Goal: Task Accomplishment & Management: Use online tool/utility

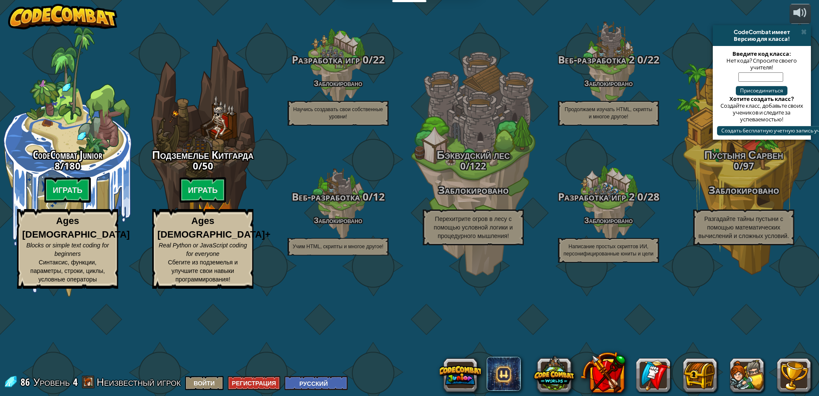
select select "ru"
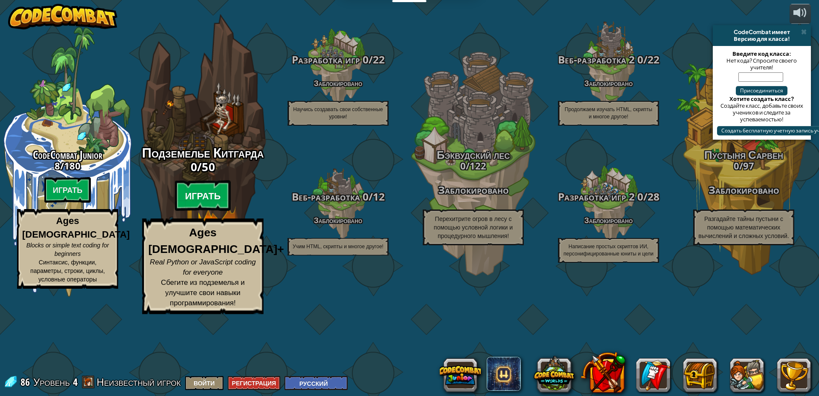
click at [193, 211] on btn "Играть" at bounding box center [203, 196] width 56 height 31
select select "ru"
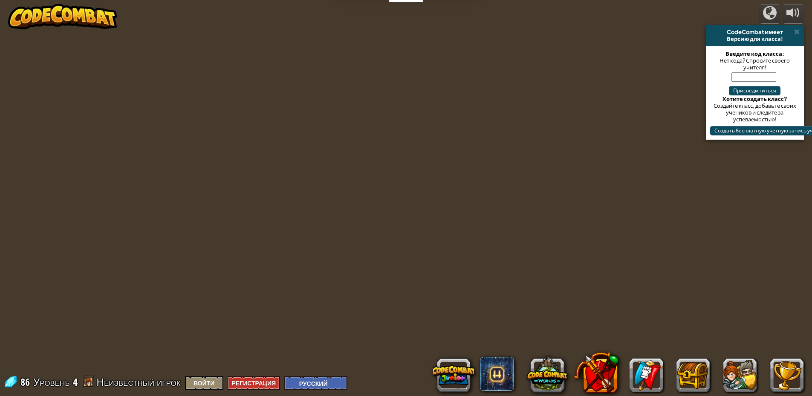
select select "ru"
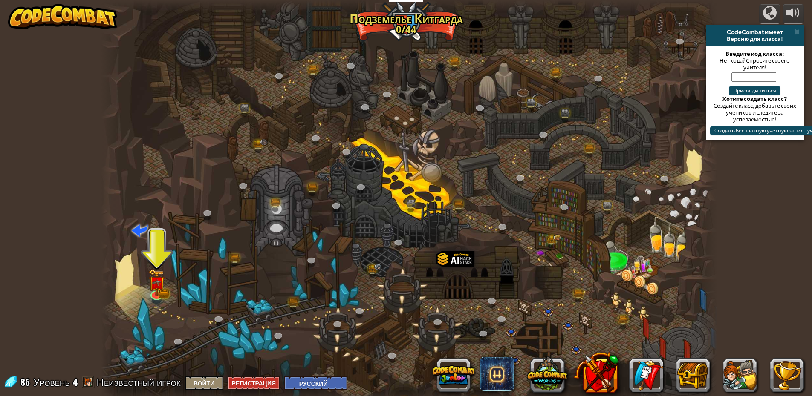
click at [146, 275] on div at bounding box center [409, 201] width 616 height 403
click at [154, 282] on img at bounding box center [157, 277] width 10 height 10
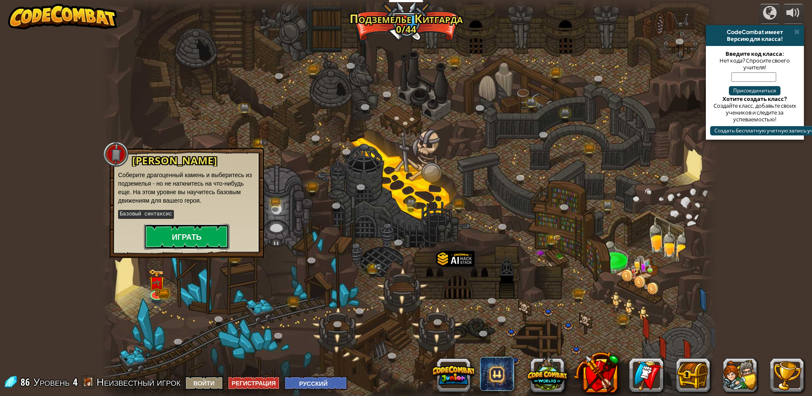
click at [189, 237] on button "Играть" at bounding box center [186, 237] width 85 height 26
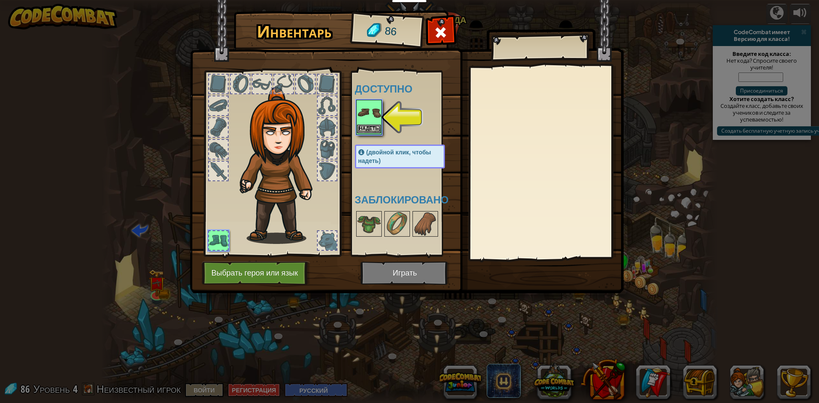
click at [366, 116] on img at bounding box center [369, 113] width 24 height 24
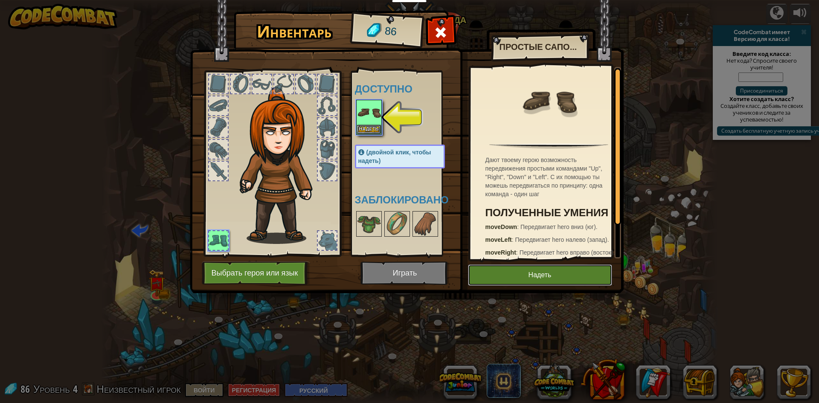
click at [522, 275] on button "Надеть" at bounding box center [540, 274] width 144 height 21
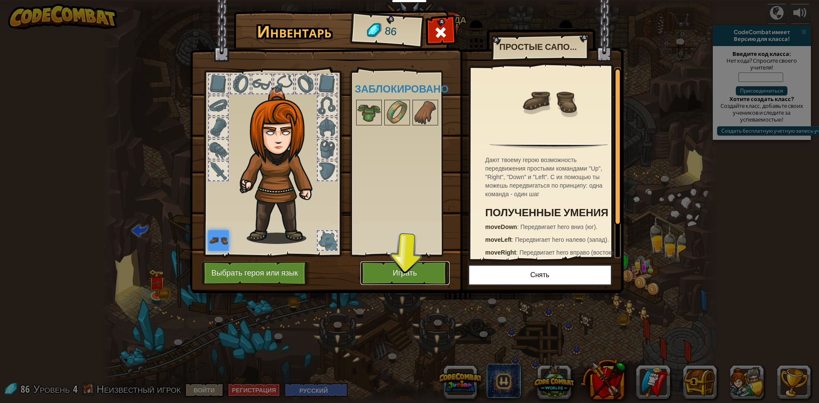
click at [399, 276] on button "Играть" at bounding box center [404, 272] width 89 height 23
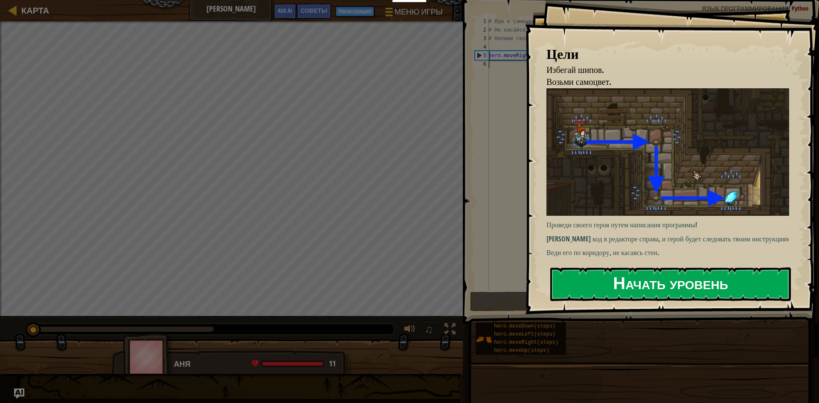
click at [648, 277] on button "Начать уровень" at bounding box center [670, 284] width 240 height 34
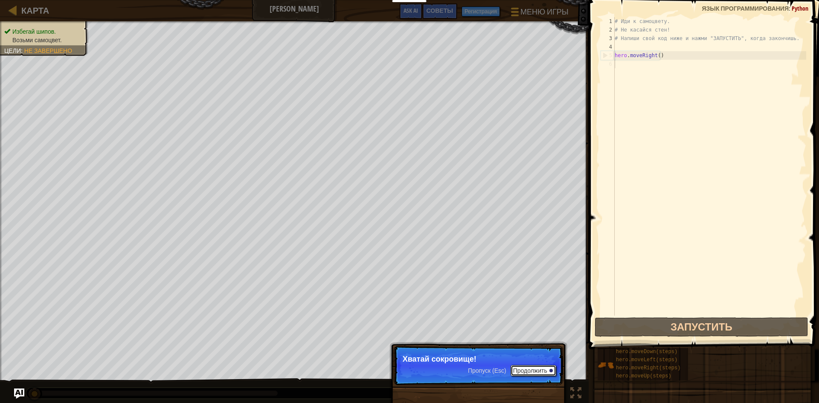
click at [523, 371] on button "Продолжить" at bounding box center [533, 370] width 46 height 11
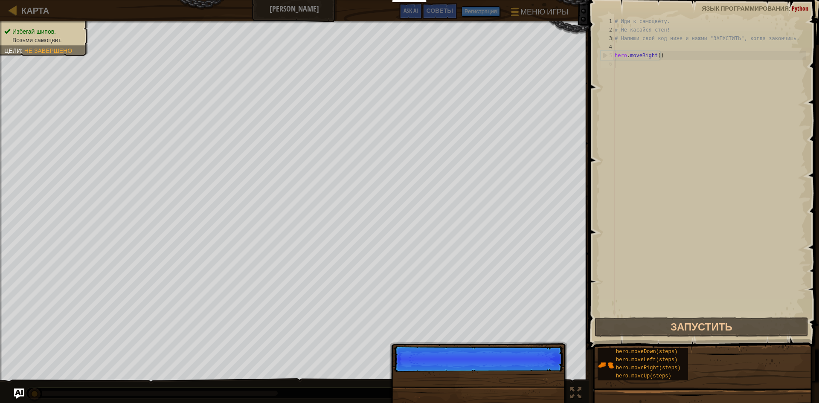
scroll to position [4, 0]
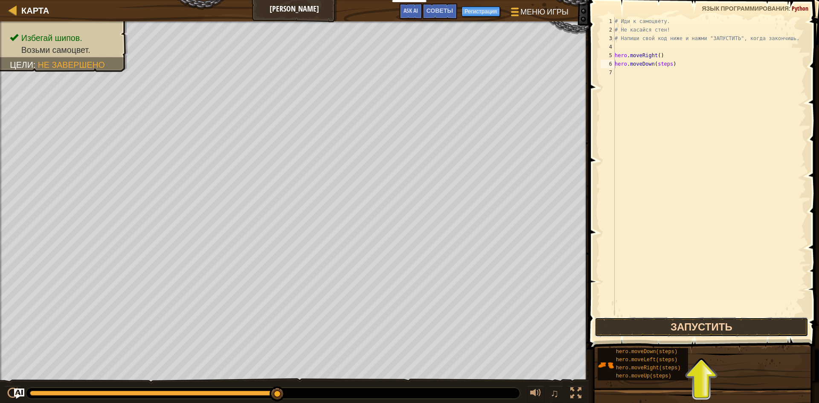
click at [685, 328] on button "Запустить" at bounding box center [701, 327] width 214 height 20
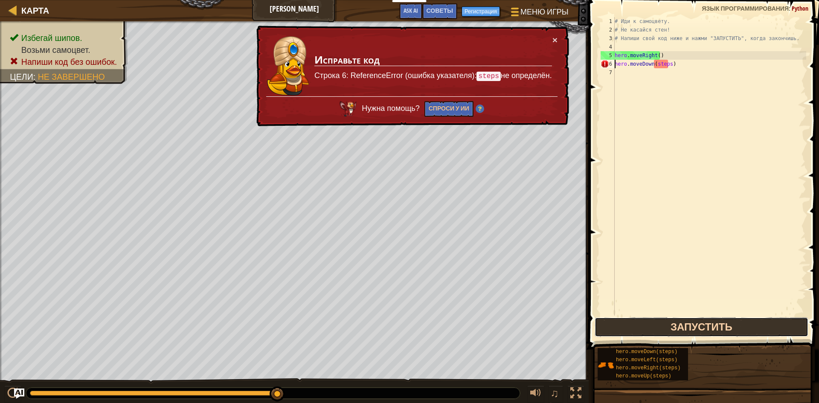
click at [679, 329] on button "Запустить" at bounding box center [701, 327] width 214 height 20
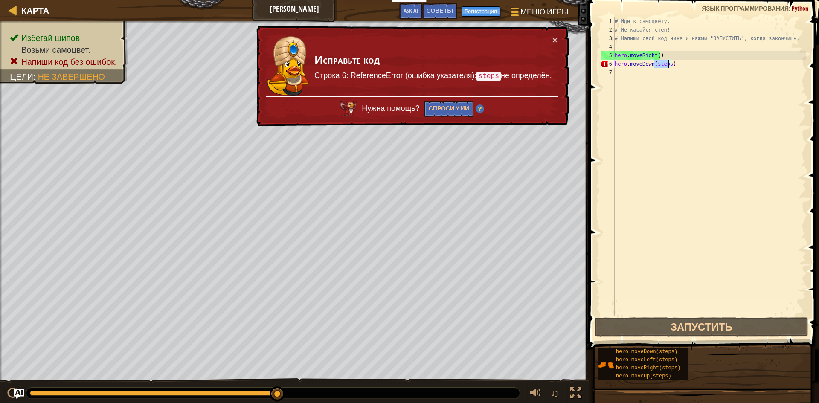
drag, startPoint x: 654, startPoint y: 64, endPoint x: 669, endPoint y: 65, distance: 14.9
click at [669, 65] on div "# Иди к самоцвету. # Не касайся стен! # Напиши свой код ниже и нажми "ЗАПУСТИТЬ…" at bounding box center [709, 174] width 193 height 315
type textarea "hero.moveDown()"
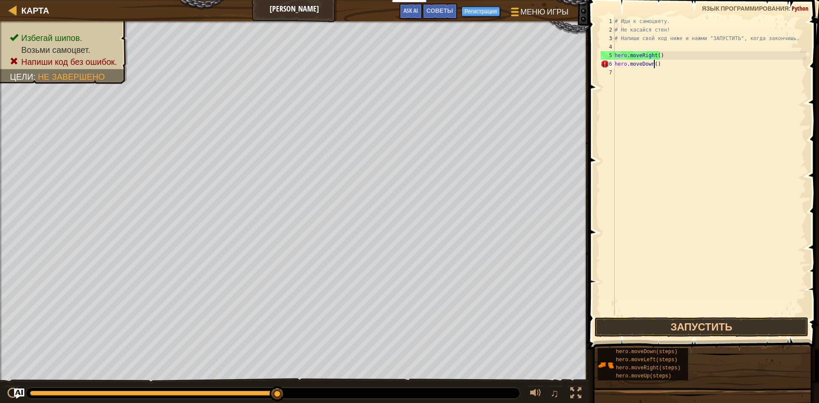
click at [662, 172] on div "# Иди к самоцвету. # Не касайся стен! # Напиши свой код ниже и нажми "ЗАПУСТИТЬ…" at bounding box center [709, 174] width 193 height 315
click at [700, 321] on button "Запустить" at bounding box center [701, 327] width 214 height 20
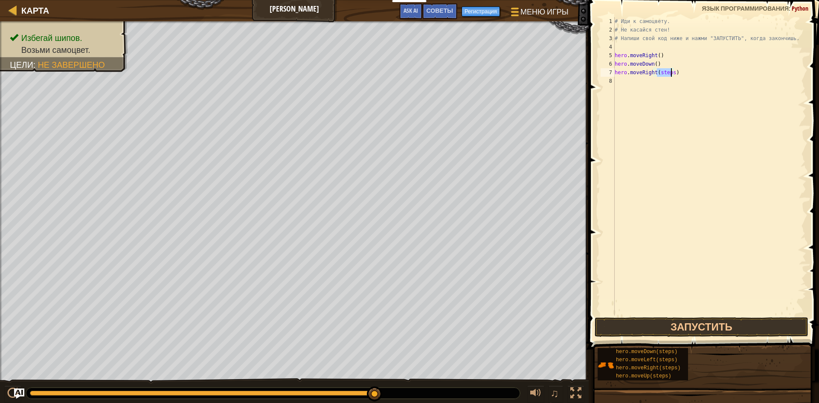
drag, startPoint x: 657, startPoint y: 72, endPoint x: 670, endPoint y: 72, distance: 12.4
click at [670, 72] on div "# Иди к самоцвету. # Не касайся стен! # Напиши свой код ниже и нажми "ЗАПУСТИТЬ…" at bounding box center [709, 174] width 193 height 315
drag, startPoint x: 711, startPoint y: 317, endPoint x: 706, endPoint y: 311, distance: 7.9
click at [711, 315] on span at bounding box center [704, 162] width 237 height 374
click at [709, 317] on div "hero.moveRight() 1 2 3 4 5 6 7 8 # Иди к самоцвету. # Не касайся стен! # Напиши…" at bounding box center [702, 191] width 233 height 374
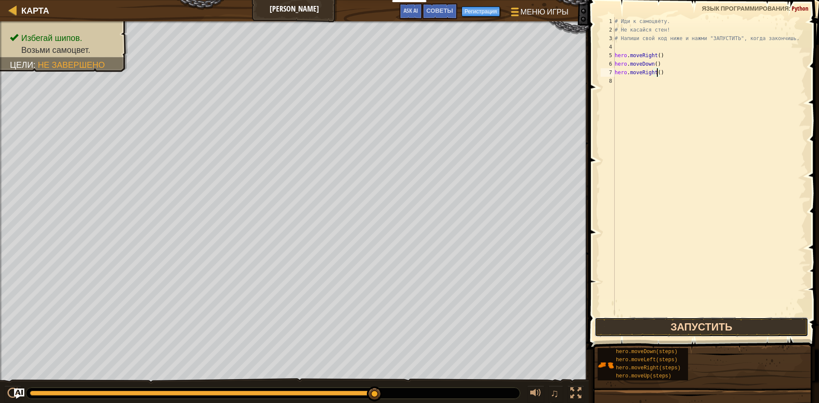
click at [709, 326] on button "Запустить" at bounding box center [701, 327] width 214 height 20
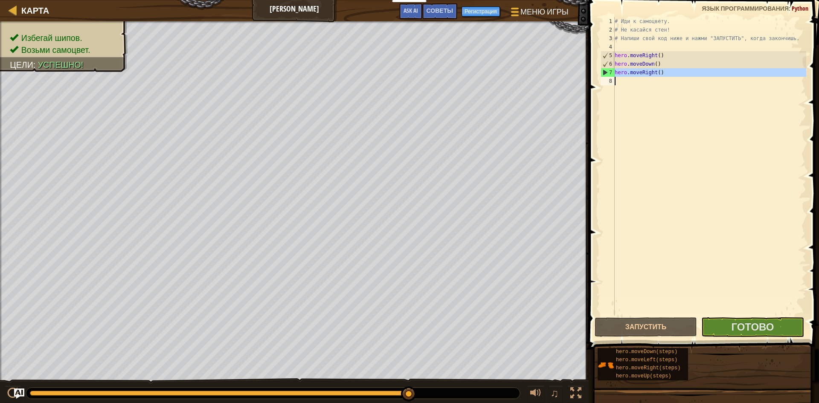
drag, startPoint x: 615, startPoint y: 71, endPoint x: 678, endPoint y: 78, distance: 63.5
click at [678, 78] on div "# Иди к самоцвету. # Не касайся стен! # Напиши свой код ниже и нажми "ЗАПУСТИТЬ…" at bounding box center [709, 174] width 193 height 315
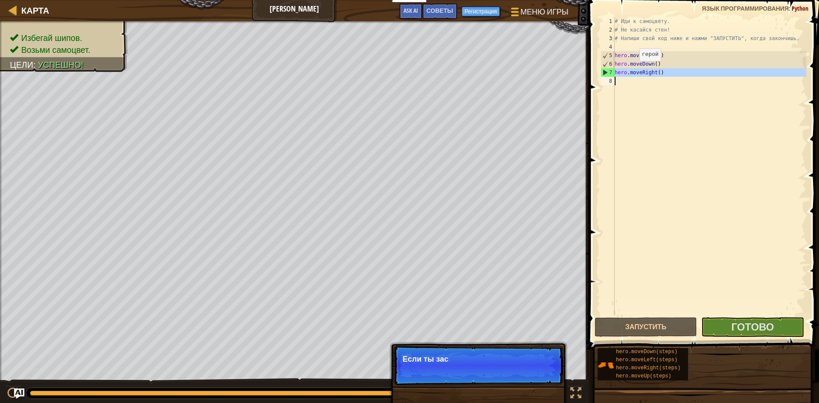
type textarea "hero.moveRight()"
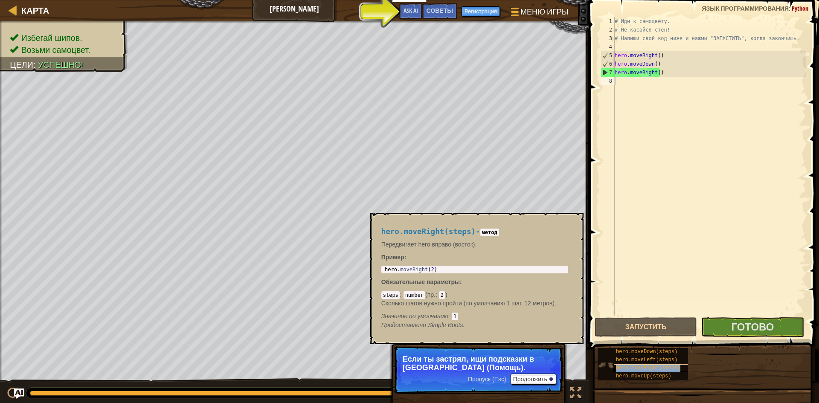
type textarea "hero.moveRight(steps)"
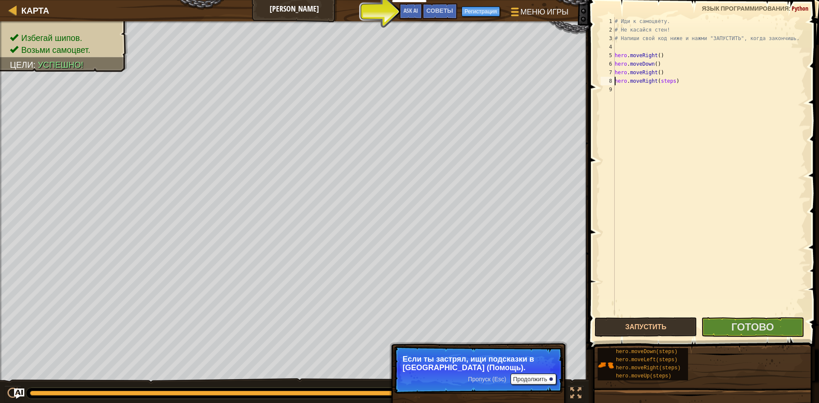
drag, startPoint x: 680, startPoint y: 143, endPoint x: 678, endPoint y: 147, distance: 4.6
click at [678, 146] on div "# Иди к самоцвету. # Не касайся стен! # Напиши свой код ниже и нажми "ЗАПУСТИТЬ…" at bounding box center [709, 174] width 193 height 315
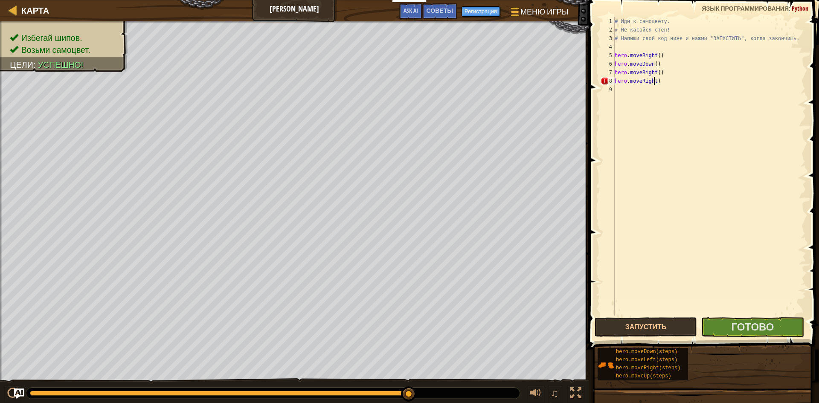
type textarea "hero.moveRight()"
click at [730, 319] on button "Готово" at bounding box center [752, 327] width 102 height 20
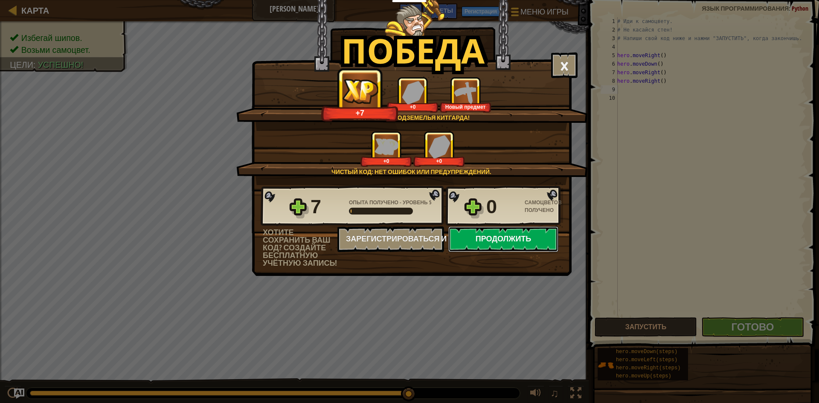
click at [496, 232] on button "Продолжить" at bounding box center [503, 239] width 110 height 26
select select "ru"
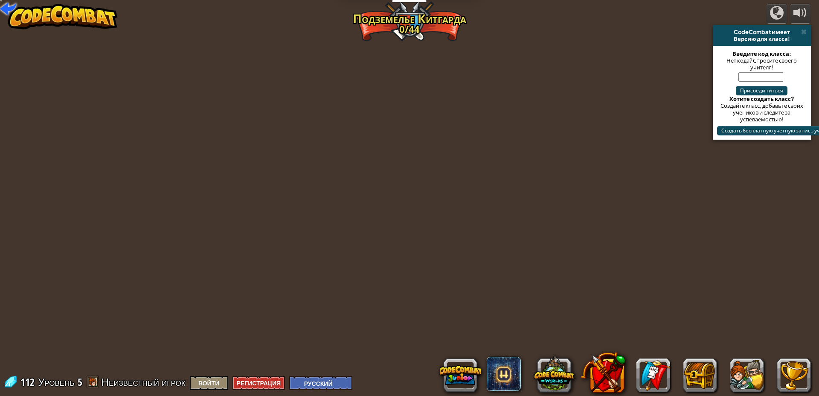
select select "ru"
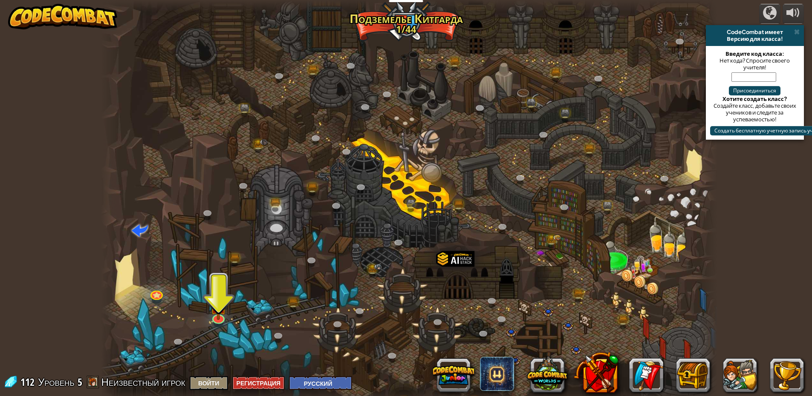
click at [213, 325] on div at bounding box center [409, 201] width 616 height 403
click at [215, 321] on link at bounding box center [217, 316] width 17 height 17
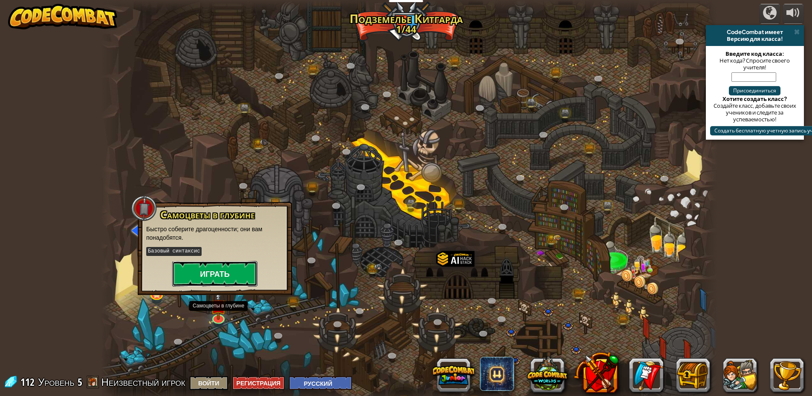
click at [214, 272] on button "Играть" at bounding box center [214, 274] width 85 height 26
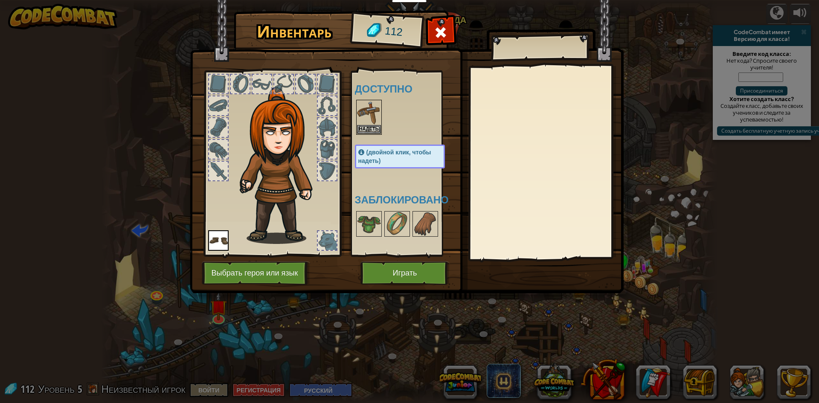
click at [350, 128] on div "Инвентарь 112 Доступно [PERSON_NAME] (двойной клик, чтобы надеть) Заблокировано…" at bounding box center [410, 153] width 434 height 281
click at [353, 127] on div "Доступно [PERSON_NAME] (двойной клик, чтобы надеть) Заблокировано" at bounding box center [403, 163] width 104 height 185
drag, startPoint x: 368, startPoint y: 130, endPoint x: 359, endPoint y: 130, distance: 9.4
click at [362, 130] on button "Надеть" at bounding box center [369, 129] width 24 height 9
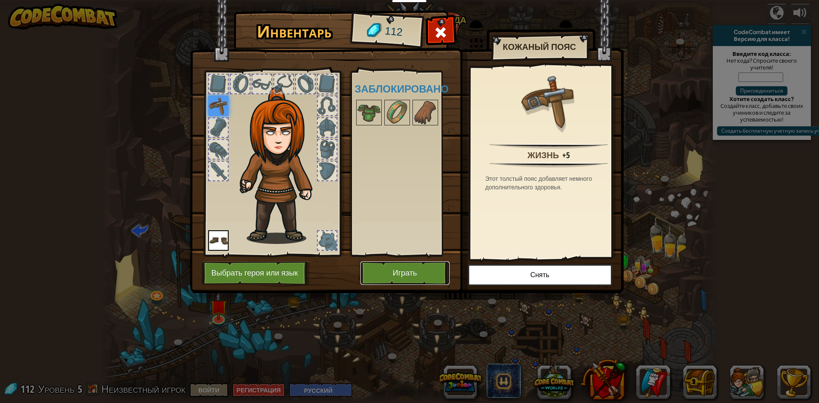
click at [368, 273] on button "Играть" at bounding box center [404, 272] width 89 height 23
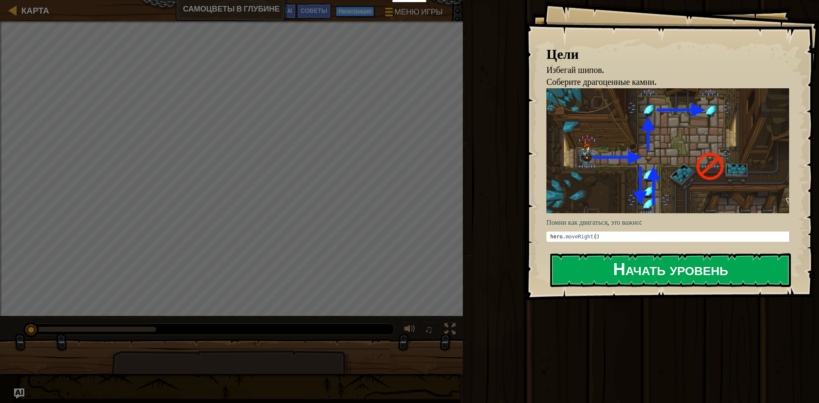
click at [603, 272] on button "Начать уровень" at bounding box center [670, 270] width 240 height 34
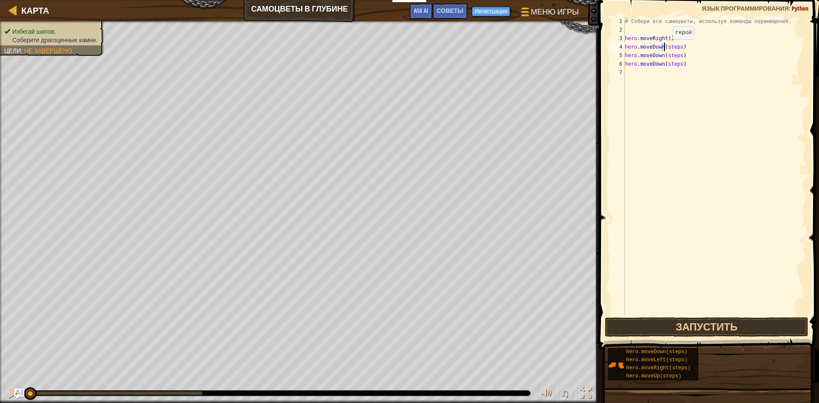
click at [665, 48] on div "# Собери все самоцветы, используя команды перемещения. hero . moveRight ( ) her…" at bounding box center [714, 174] width 183 height 315
click at [665, 48] on div "# Собери все самоцветы, используя команды перемещения. hero . moveRight ( ) her…" at bounding box center [714, 166] width 183 height 298
click at [683, 327] on button "Запустить" at bounding box center [705, 327] width 203 height 20
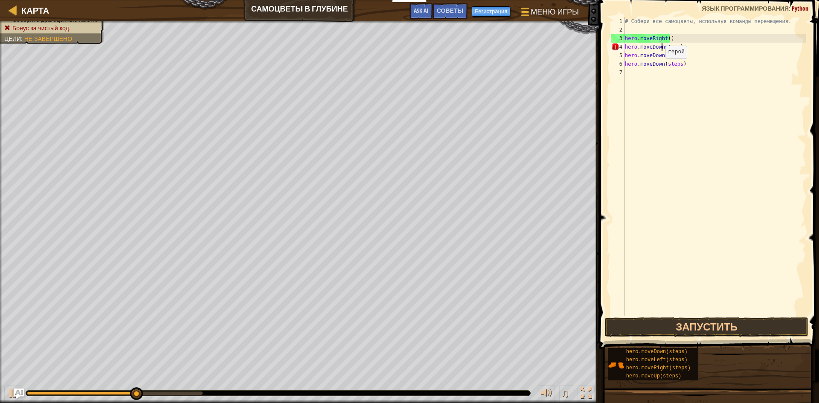
type textarea "hero.moveDown(steps)"
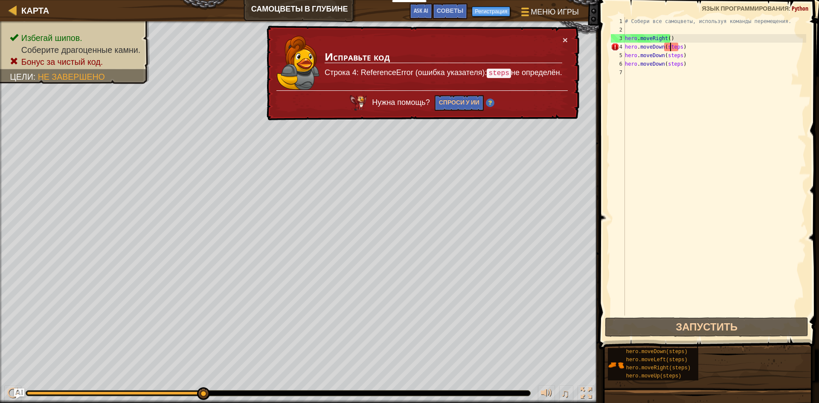
drag, startPoint x: 670, startPoint y: 43, endPoint x: 659, endPoint y: 61, distance: 21.2
click at [658, 71] on div "# Собери все самоцветы, используя команды перемещения. hero . moveRight ( ) her…" at bounding box center [714, 174] width 183 height 315
drag, startPoint x: 664, startPoint y: 49, endPoint x: 678, endPoint y: 48, distance: 14.1
click at [678, 47] on div "# Собери все самоцветы, используя команды перемещения. hero . moveRight ( ) her…" at bounding box center [714, 174] width 183 height 315
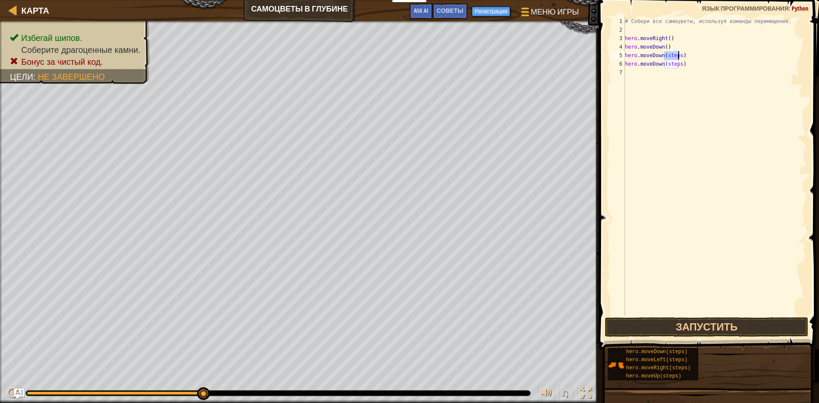
drag, startPoint x: 665, startPoint y: 55, endPoint x: 678, endPoint y: 55, distance: 13.2
click at [678, 55] on div "# Собери все самоцветы, используя команды перемещения. hero . moveRight ( ) her…" at bounding box center [714, 174] width 183 height 315
click at [663, 61] on div "# Собери все самоцветы, используя команды перемещения. hero . moveRight ( ) her…" at bounding box center [714, 166] width 183 height 298
click at [667, 63] on div "# Собери все самоцветы, используя команды перемещения. hero . moveRight ( ) her…" at bounding box center [714, 174] width 183 height 315
drag, startPoint x: 664, startPoint y: 62, endPoint x: 677, endPoint y: 62, distance: 12.8
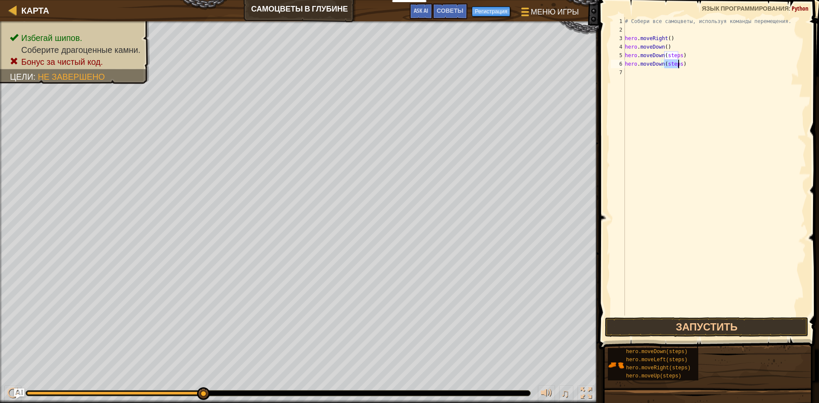
click at [678, 61] on div "# Собери все самоцветы, используя команды перемещения. hero . moveRight ( ) her…" at bounding box center [714, 174] width 183 height 315
drag, startPoint x: 665, startPoint y: 55, endPoint x: 678, endPoint y: 58, distance: 13.8
click at [678, 58] on div "# Собери все самоцветы, используя команды перемещения. hero . moveRight ( ) her…" at bounding box center [714, 174] width 183 height 315
type textarea "hero.moveDown()"
click at [693, 324] on button "Запустить" at bounding box center [705, 327] width 203 height 20
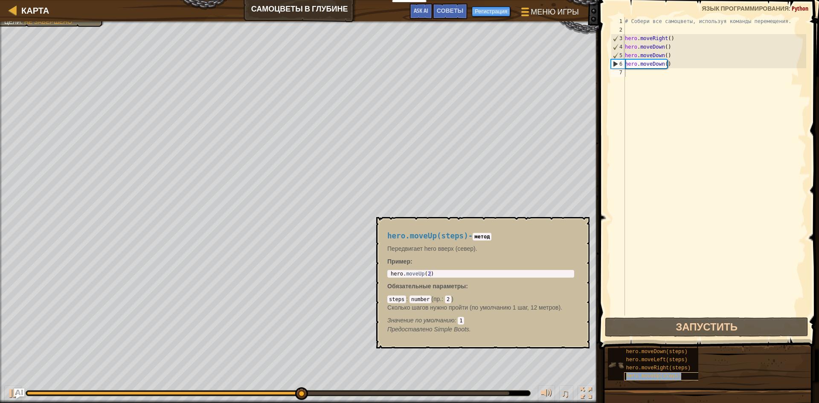
type textarea "hero.moveDown()"
type textarea "hero.moveUp(steps)"
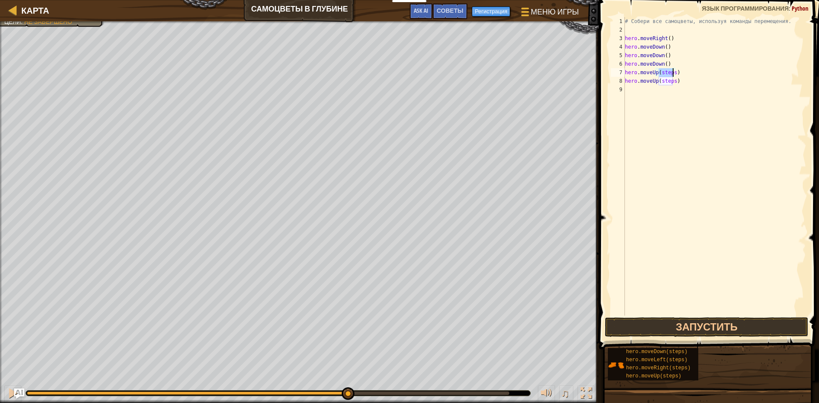
drag, startPoint x: 659, startPoint y: 74, endPoint x: 672, endPoint y: 75, distance: 12.8
click at [672, 75] on div "# Собери все самоцветы, используя команды перемещения. hero . moveRight ( ) her…" at bounding box center [714, 174] width 183 height 315
drag, startPoint x: 657, startPoint y: 84, endPoint x: 670, endPoint y: 82, distance: 12.9
click at [671, 82] on div "# Собери все самоцветы, используя команды перемещения. hero . moveRight ( ) her…" at bounding box center [714, 174] width 183 height 315
type textarea "hero.moveUp(s)"
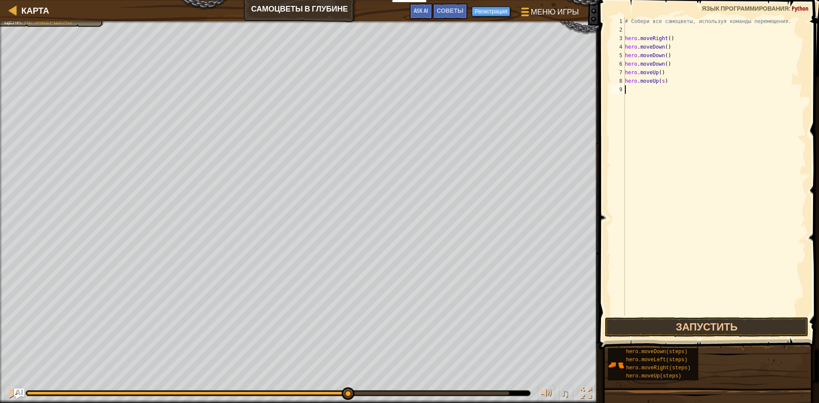
click at [665, 86] on div "# Собери все самоцветы, используя команды перемещения. hero . moveRight ( ) her…" at bounding box center [714, 174] width 183 height 315
click at [660, 81] on div "# Собери все самоцветы, используя команды перемещения. hero . moveRight ( ) her…" at bounding box center [714, 174] width 183 height 315
type textarea "hero.moveUp()"
click at [659, 327] on button "Запустить" at bounding box center [705, 327] width 203 height 20
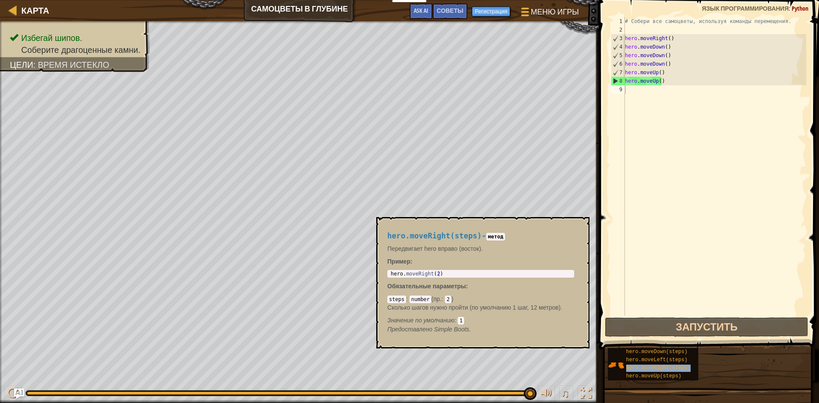
type textarea "hero.moveRight(steps)"
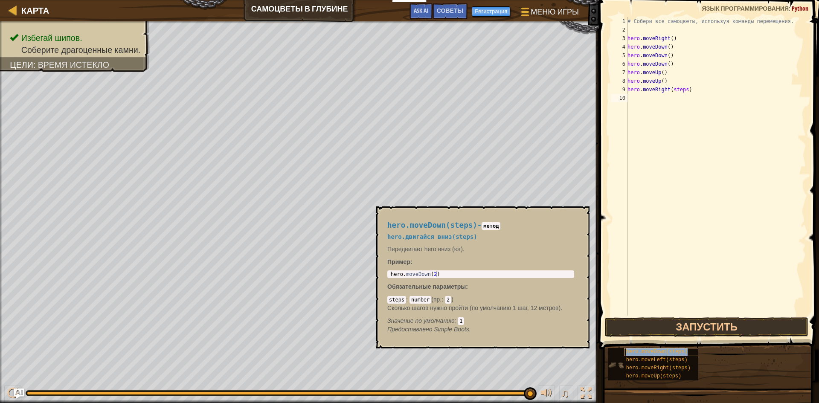
type textarea "hero.moveRight(steps)"
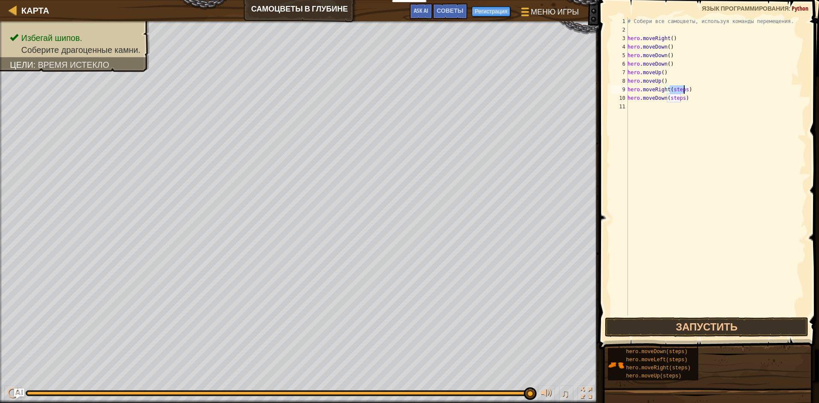
drag, startPoint x: 669, startPoint y: 90, endPoint x: 683, endPoint y: 90, distance: 14.1
click at [683, 90] on div "# Собери все самоцветы, используя команды перемещения. hero . moveRight ( ) her…" at bounding box center [715, 174] width 180 height 315
drag, startPoint x: 668, startPoint y: 98, endPoint x: 680, endPoint y: 96, distance: 13.0
click at [681, 96] on div "# Собери все самоцветы, используя команды перемещения. hero . moveRight ( ) her…" at bounding box center [715, 174] width 180 height 315
type textarea "hero.moveDown()"
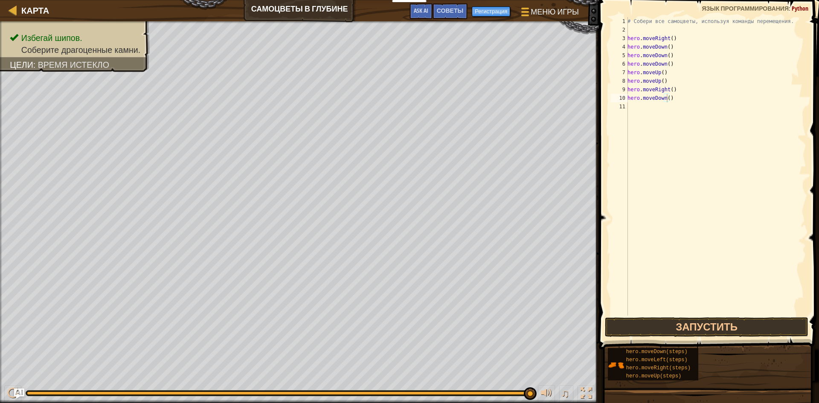
click at [668, 317] on span at bounding box center [709, 162] width 227 height 374
click at [668, 319] on button "Запустить" at bounding box center [705, 327] width 203 height 20
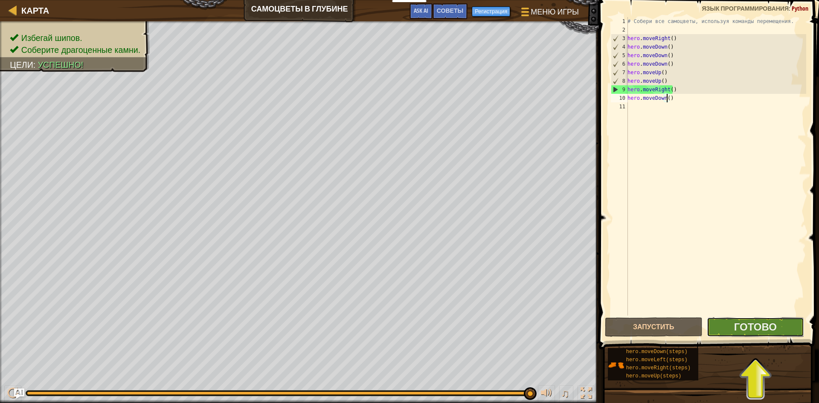
click at [753, 336] on button "Готово" at bounding box center [755, 327] width 98 height 20
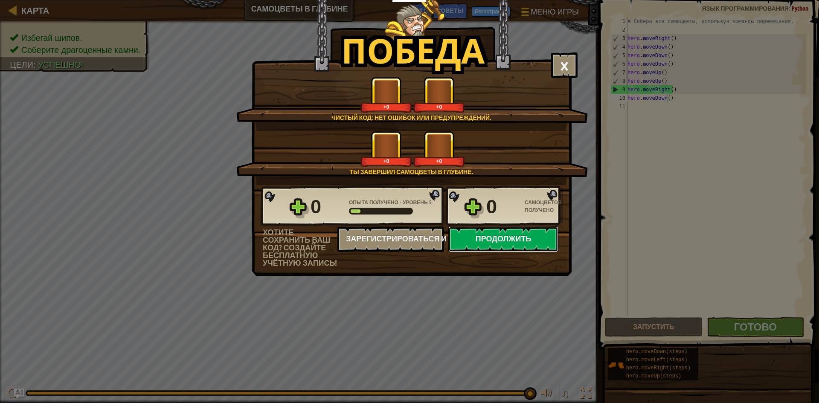
click at [478, 233] on button "Продолжить" at bounding box center [503, 239] width 110 height 26
select select "ru"
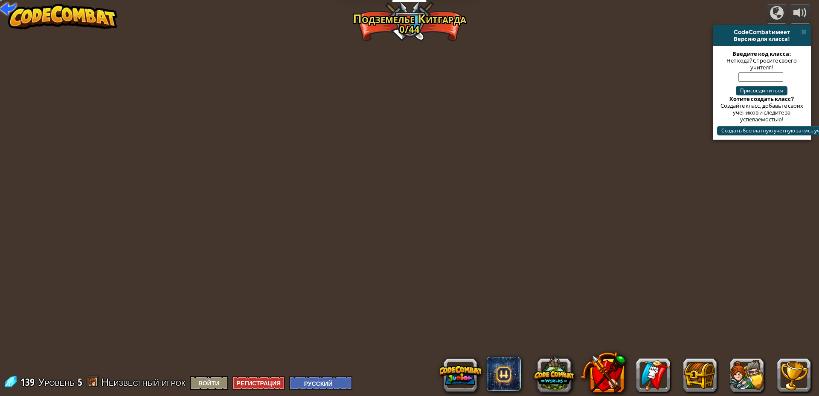
select select "ru"
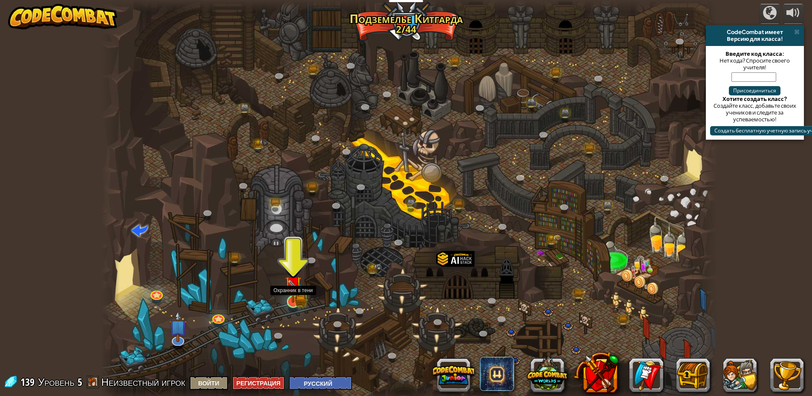
click at [293, 296] on img at bounding box center [293, 284] width 17 height 37
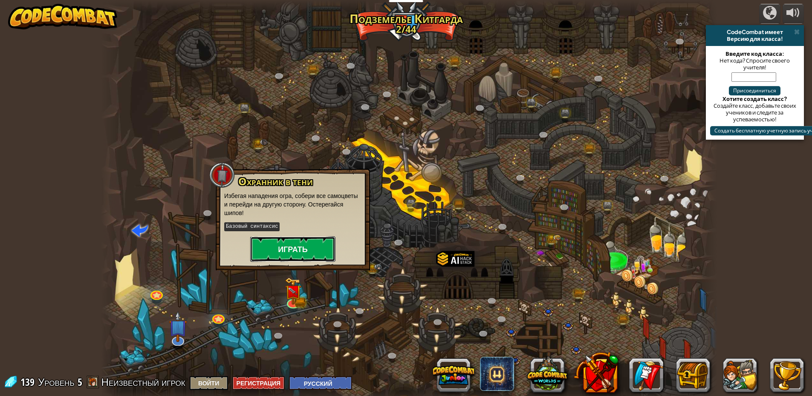
click at [292, 249] on button "Играть" at bounding box center [292, 250] width 85 height 26
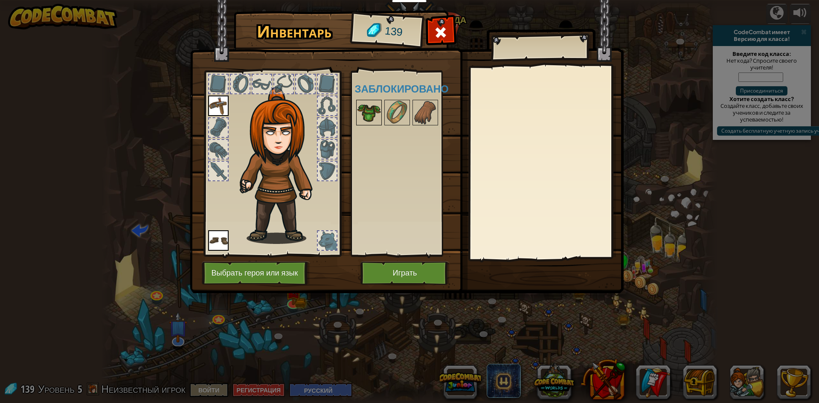
click at [367, 110] on img at bounding box center [369, 113] width 24 height 24
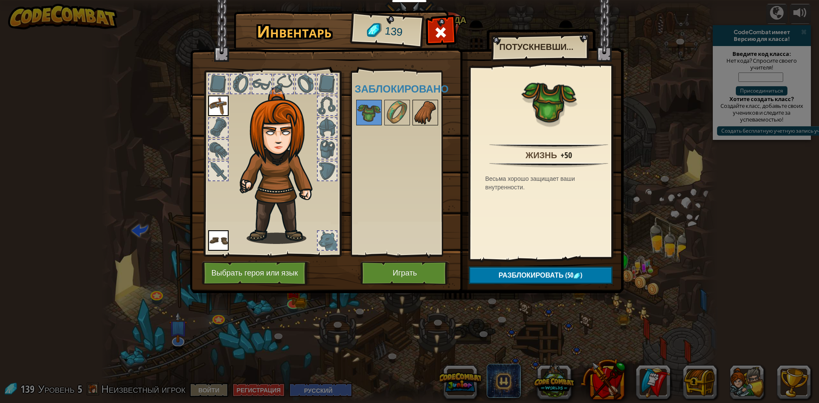
click at [413, 109] on img at bounding box center [425, 113] width 24 height 24
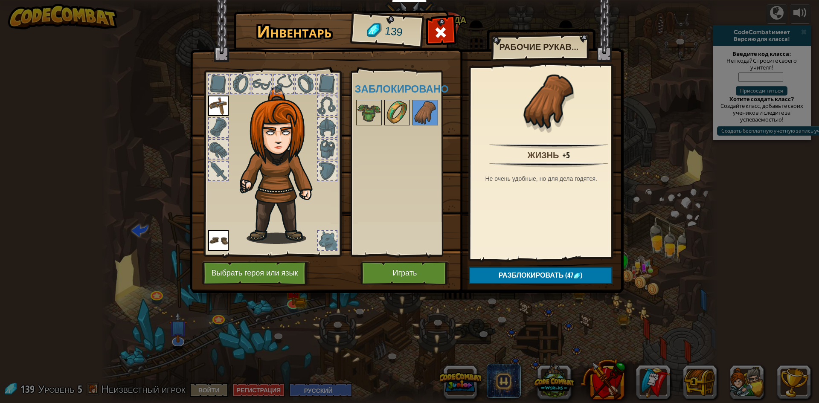
click at [404, 109] on img at bounding box center [397, 113] width 24 height 24
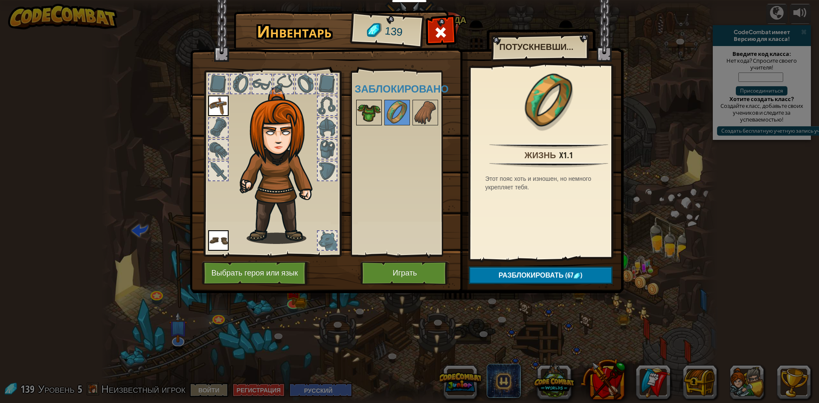
drag, startPoint x: 385, startPoint y: 107, endPoint x: 378, endPoint y: 107, distance: 6.4
click at [384, 107] on div at bounding box center [397, 113] width 26 height 26
drag, startPoint x: 417, startPoint y: 270, endPoint x: 428, endPoint y: 250, distance: 22.5
click at [417, 269] on button "Играть" at bounding box center [404, 272] width 89 height 23
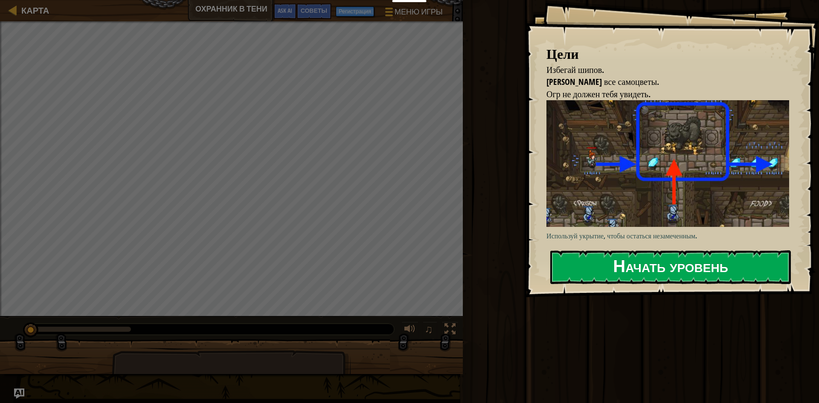
click at [673, 277] on button "Начать уровень" at bounding box center [670, 267] width 240 height 34
